Goal: Browse casually

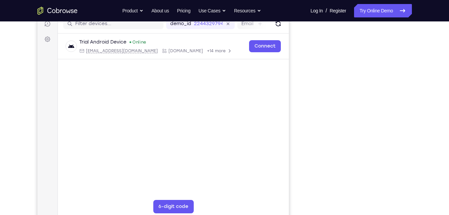
scroll to position [89, 0]
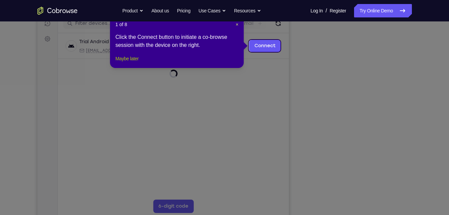
click at [128, 63] on button "Maybe later" at bounding box center [126, 58] width 23 height 8
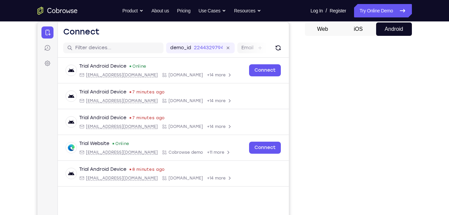
scroll to position [65, 0]
click at [195, 40] on button "iOS" at bounding box center [111, 47] width 166 height 15
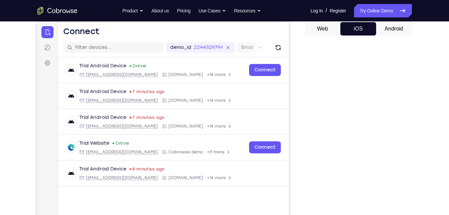
click at [37, 44] on button "Android" at bounding box center [33, 47] width 7 height 7
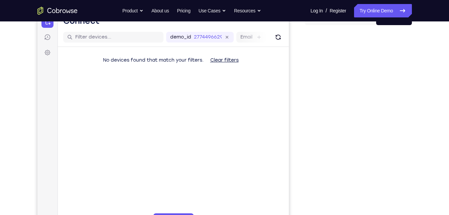
scroll to position [107, 0]
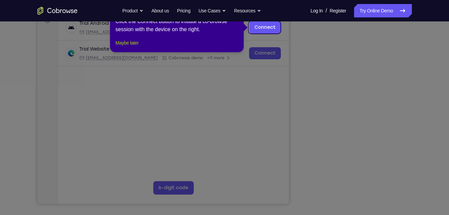
click at [129, 47] on button "Maybe later" at bounding box center [126, 43] width 23 height 8
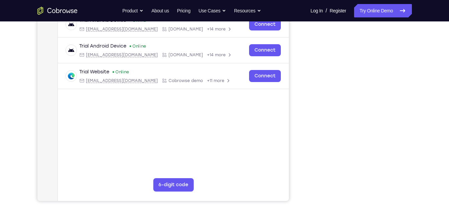
scroll to position [104, 0]
